Goal: Transaction & Acquisition: Purchase product/service

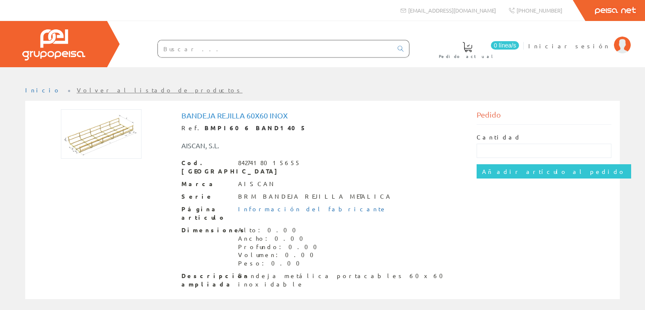
click at [241, 47] on input "text" at bounding box center [275, 48] width 235 height 17
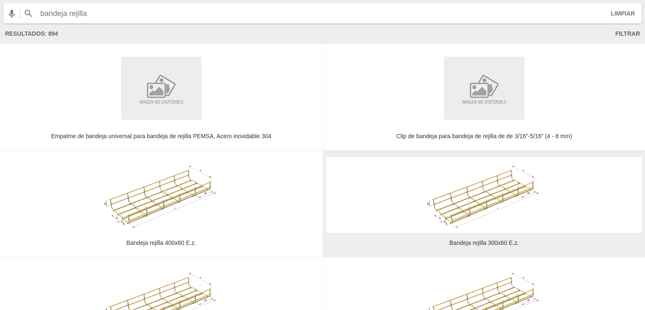
type input "bandeja rejilla"
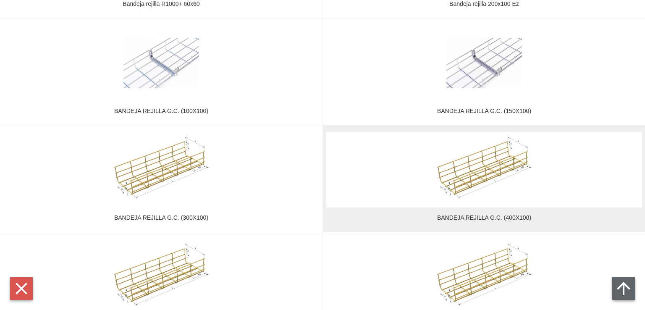
scroll to position [882, 0]
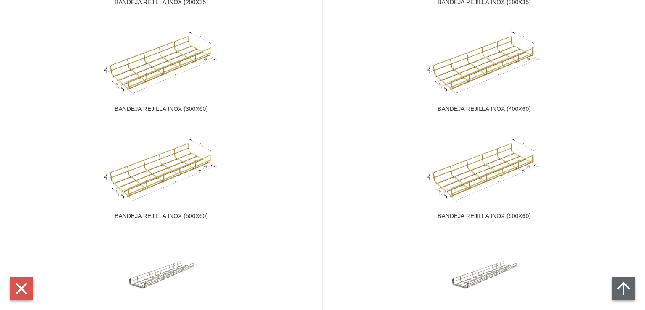
scroll to position [2311, 0]
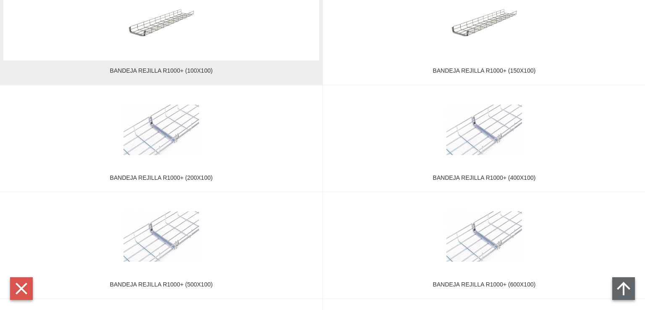
click at [260, 59] on figure at bounding box center [161, 23] width 316 height 76
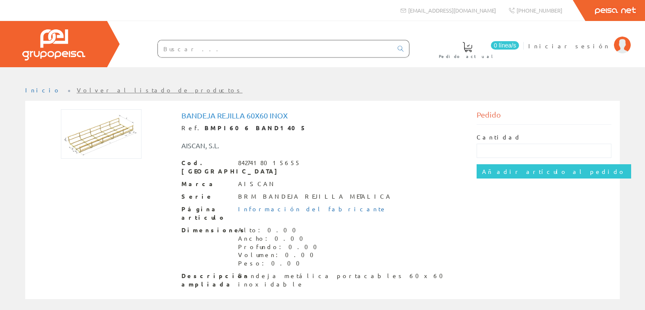
click at [203, 53] on input "text" at bounding box center [275, 48] width 235 height 17
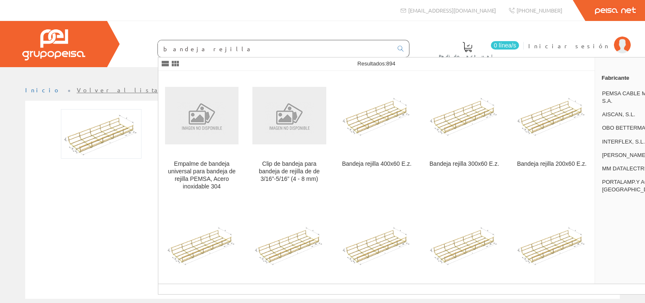
type input "bandeja rejilla"
click at [403, 47] on icon at bounding box center [401, 49] width 6 height 6
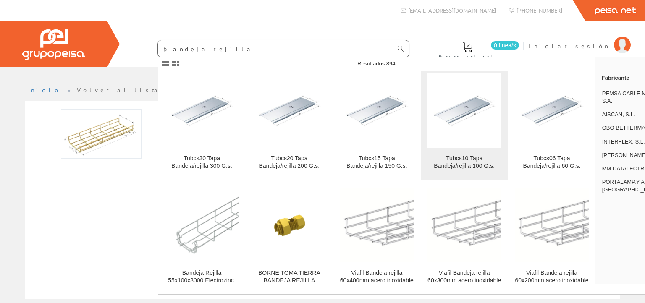
scroll to position [1681, 0]
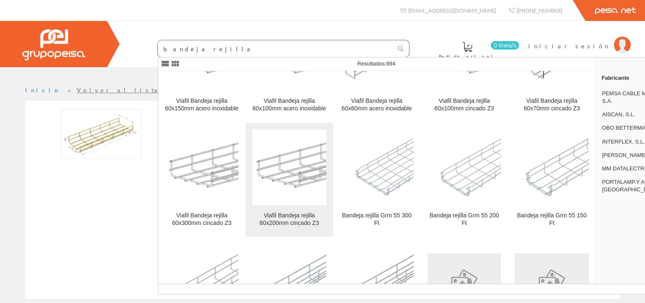
click at [297, 165] on img at bounding box center [290, 168] width 74 height 74
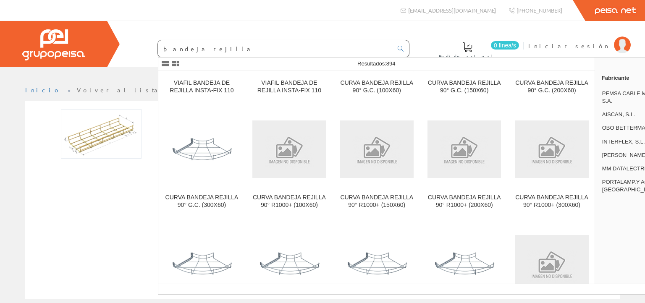
scroll to position [2395, 0]
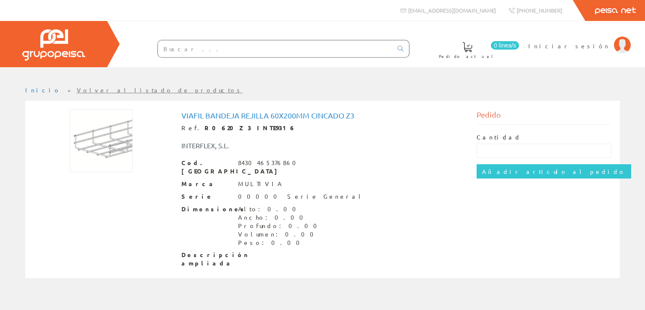
click at [86, 54] on div at bounding box center [53, 44] width 107 height 46
click at [83, 44] on img at bounding box center [53, 44] width 63 height 31
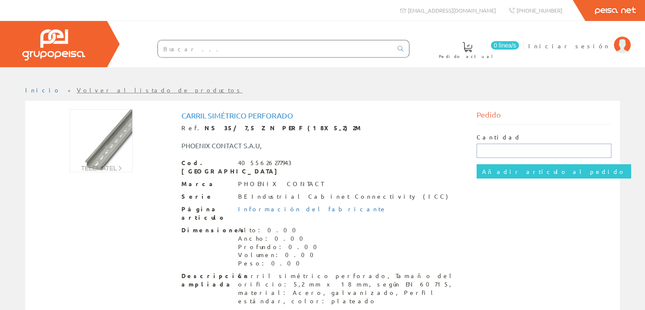
click at [527, 151] on input "text" at bounding box center [544, 151] width 135 height 14
drag, startPoint x: 527, startPoint y: 150, endPoint x: 529, endPoint y: 146, distance: 4.9
click at [529, 146] on input "text" at bounding box center [544, 151] width 135 height 14
type input "1"
click at [477, 164] on input "Añadir artículo al pedido" at bounding box center [554, 171] width 155 height 14
